Goal: Task Accomplishment & Management: Manage account settings

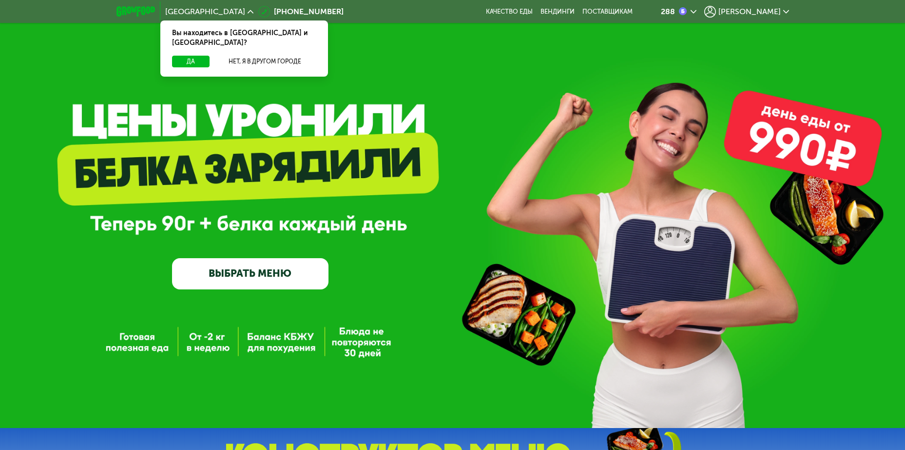
click at [761, 13] on span "[PERSON_NAME]" at bounding box center [750, 12] width 62 height 8
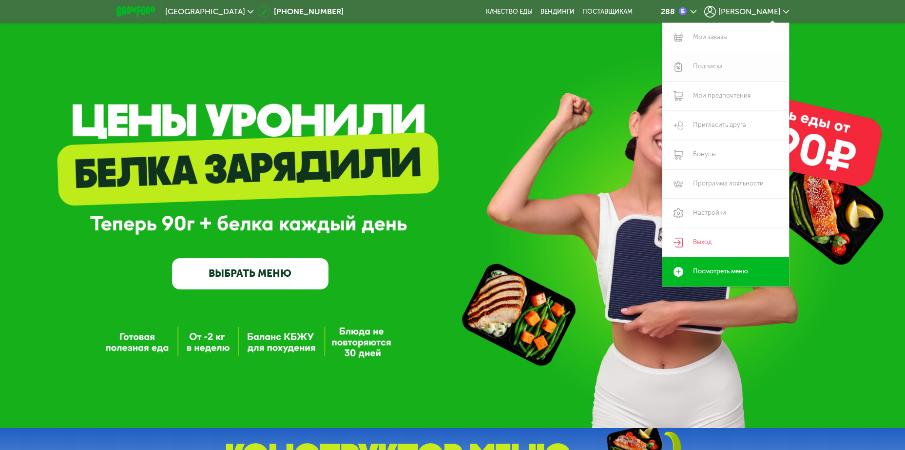
click at [705, 63] on link "Подписка" at bounding box center [726, 66] width 127 height 29
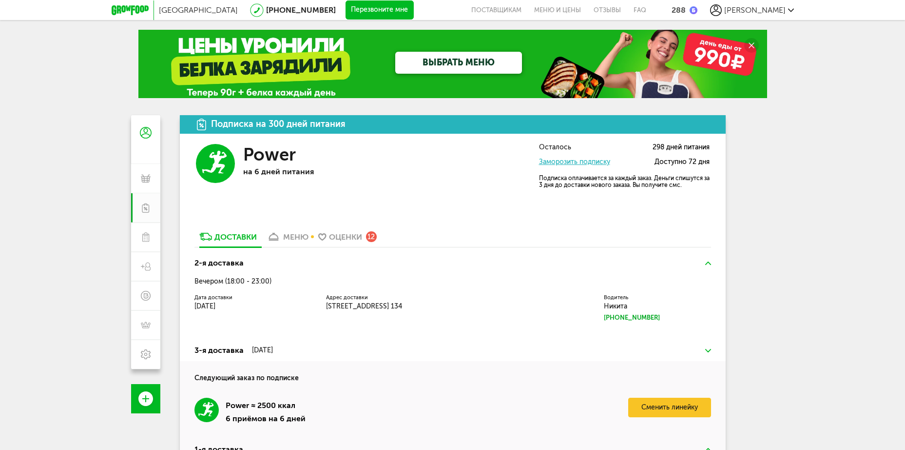
click at [290, 238] on div "меню" at bounding box center [295, 236] width 25 height 9
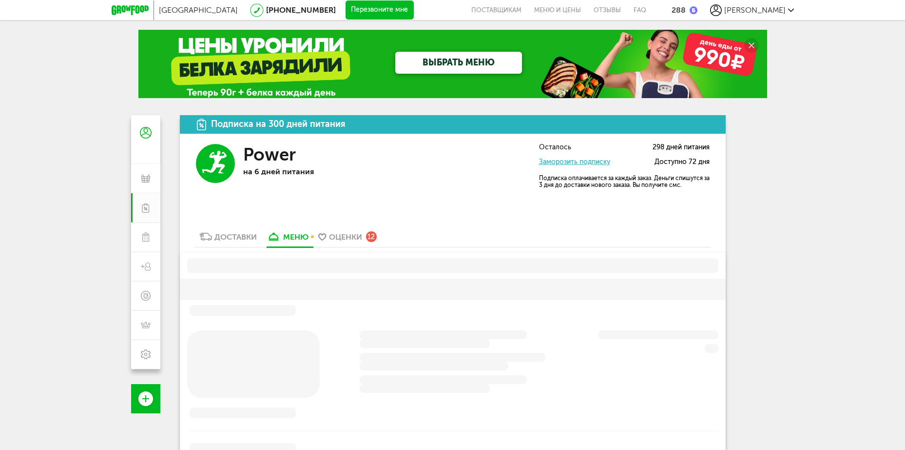
click at [237, 235] on div "Доставки" at bounding box center [236, 236] width 42 height 9
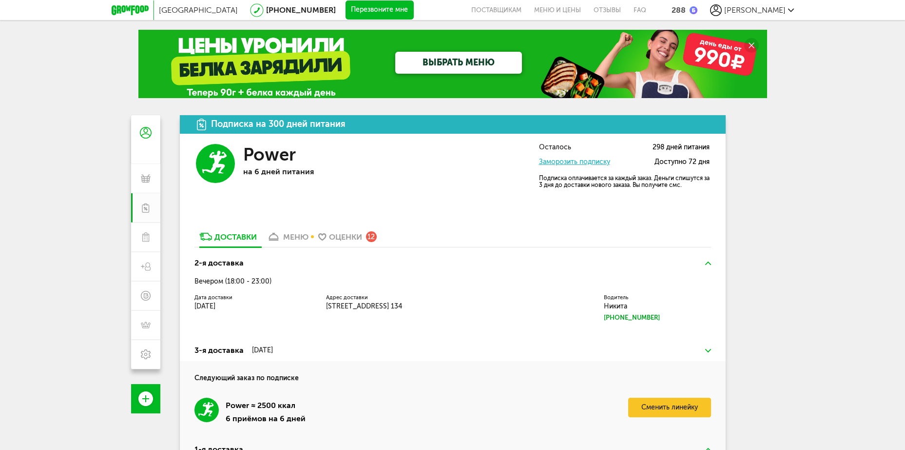
click at [298, 239] on div "меню" at bounding box center [295, 236] width 25 height 9
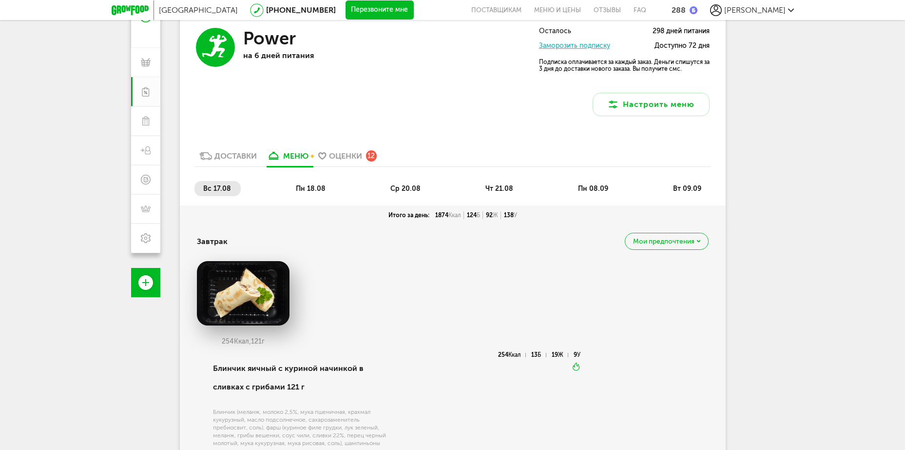
scroll to position [112, 0]
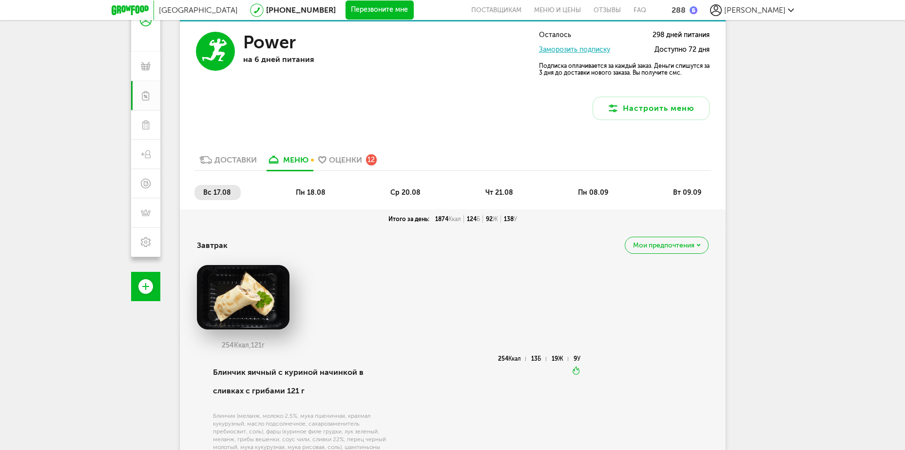
click at [308, 195] on span "пн 18.08" at bounding box center [311, 192] width 30 height 8
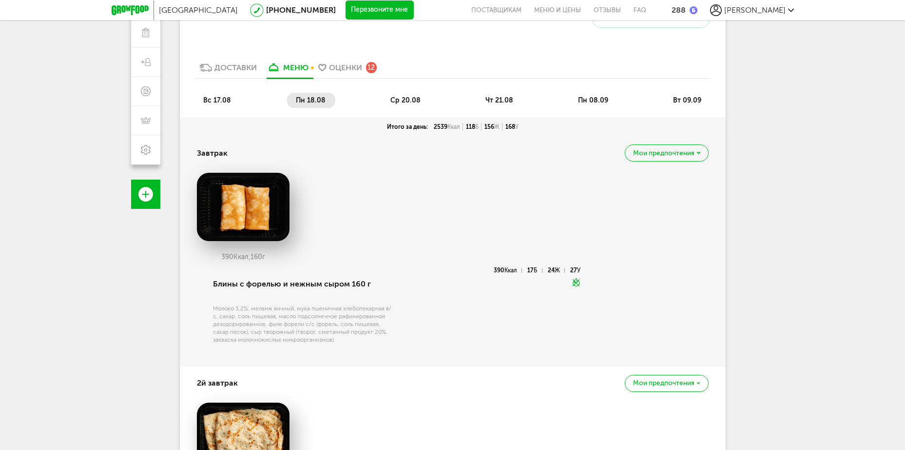
scroll to position [94, 0]
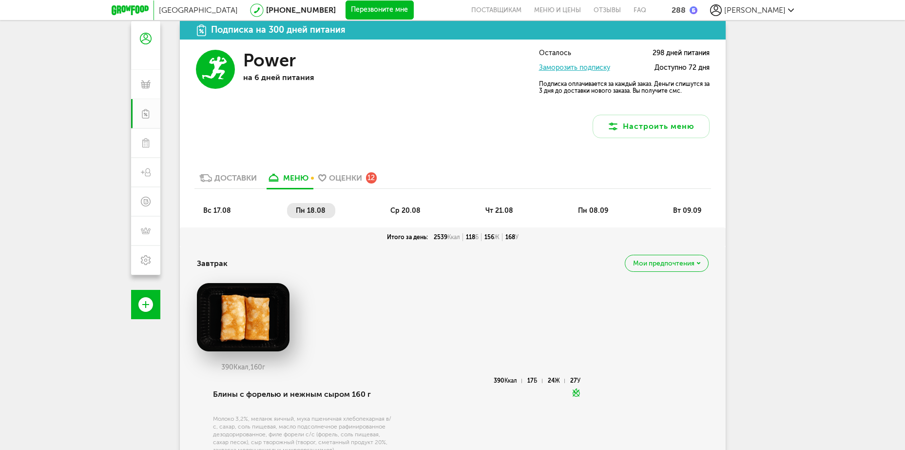
click at [406, 211] on span "ср 20.08" at bounding box center [406, 210] width 30 height 8
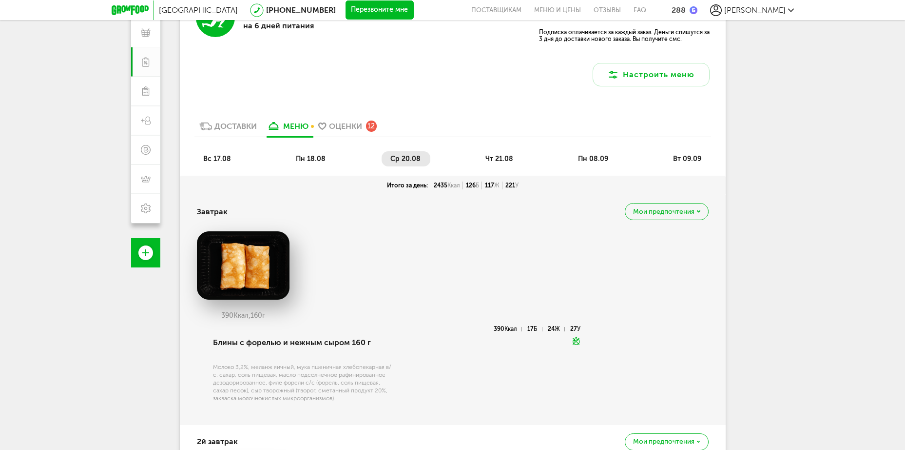
scroll to position [150, 0]
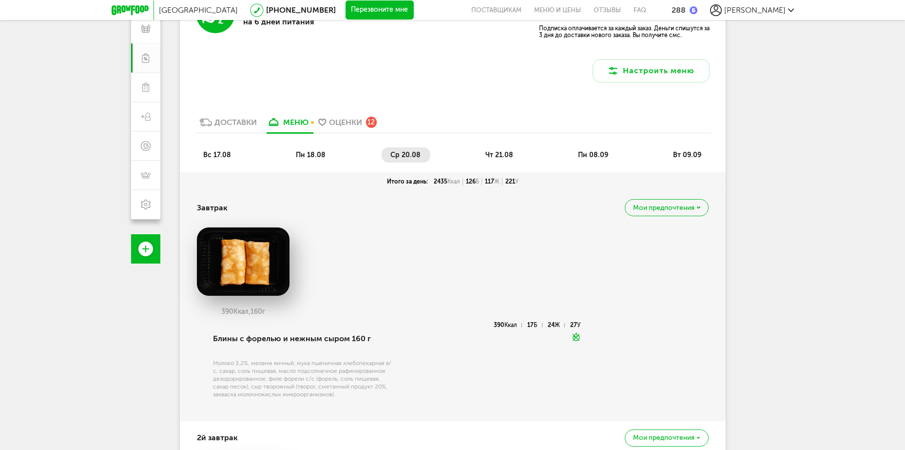
click at [496, 156] on span "чт 21.08" at bounding box center [500, 155] width 28 height 8
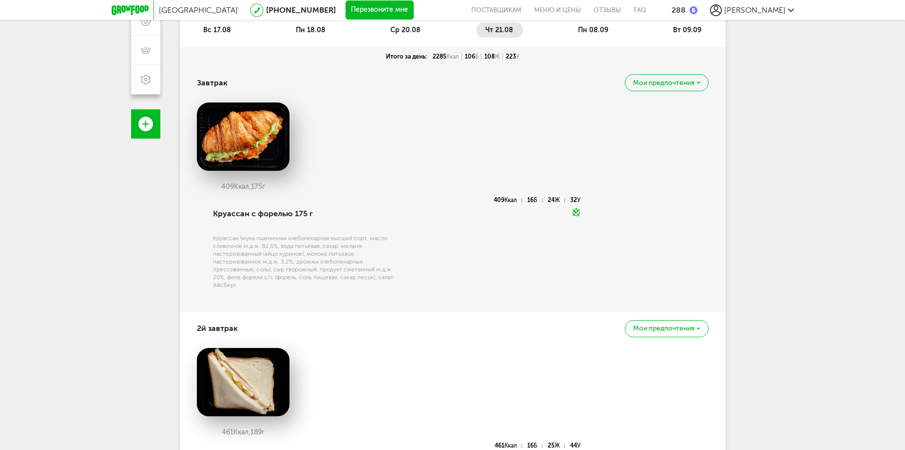
scroll to position [208, 0]
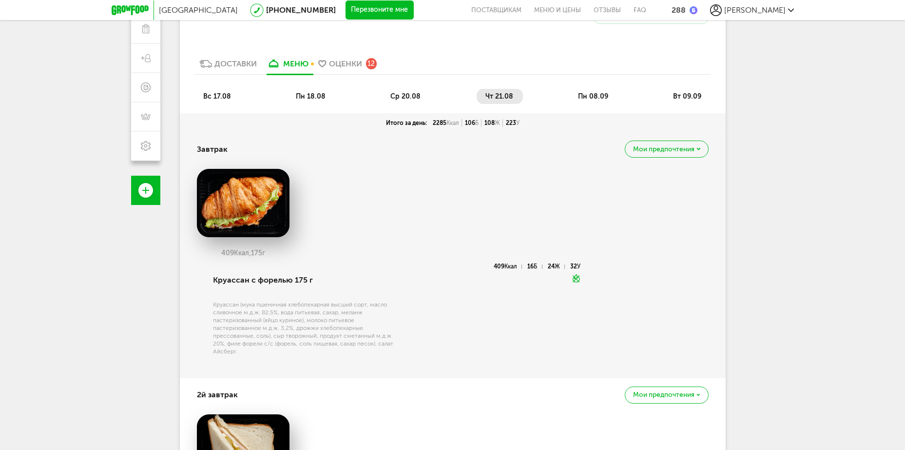
click at [401, 94] on span "ср 20.08" at bounding box center [406, 96] width 30 height 8
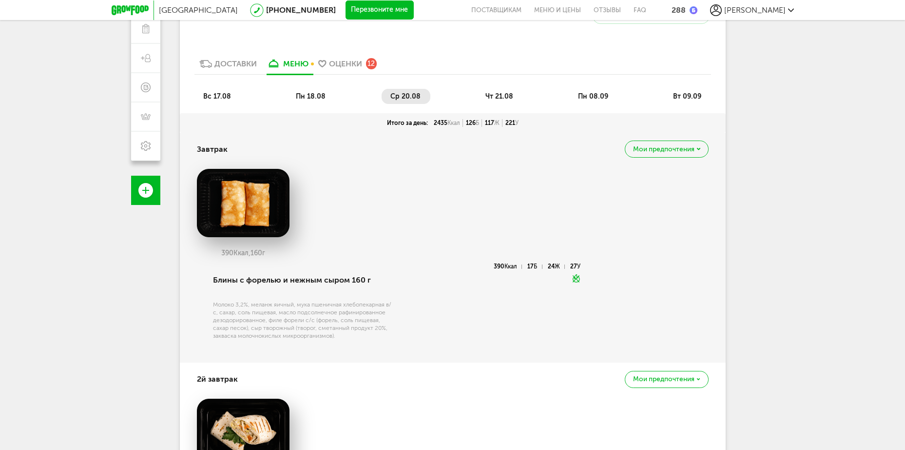
click at [499, 94] on span "чт 21.08" at bounding box center [500, 96] width 28 height 8
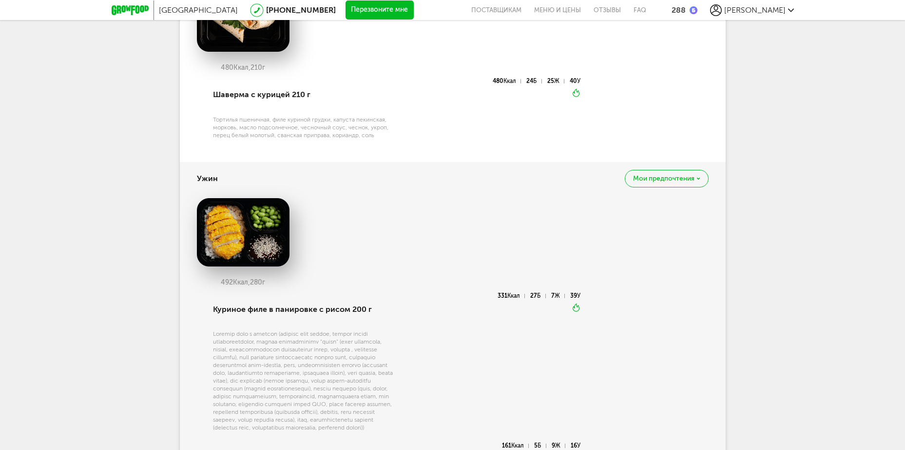
scroll to position [793, 0]
